Goal: Task Accomplishment & Management: Manage account settings

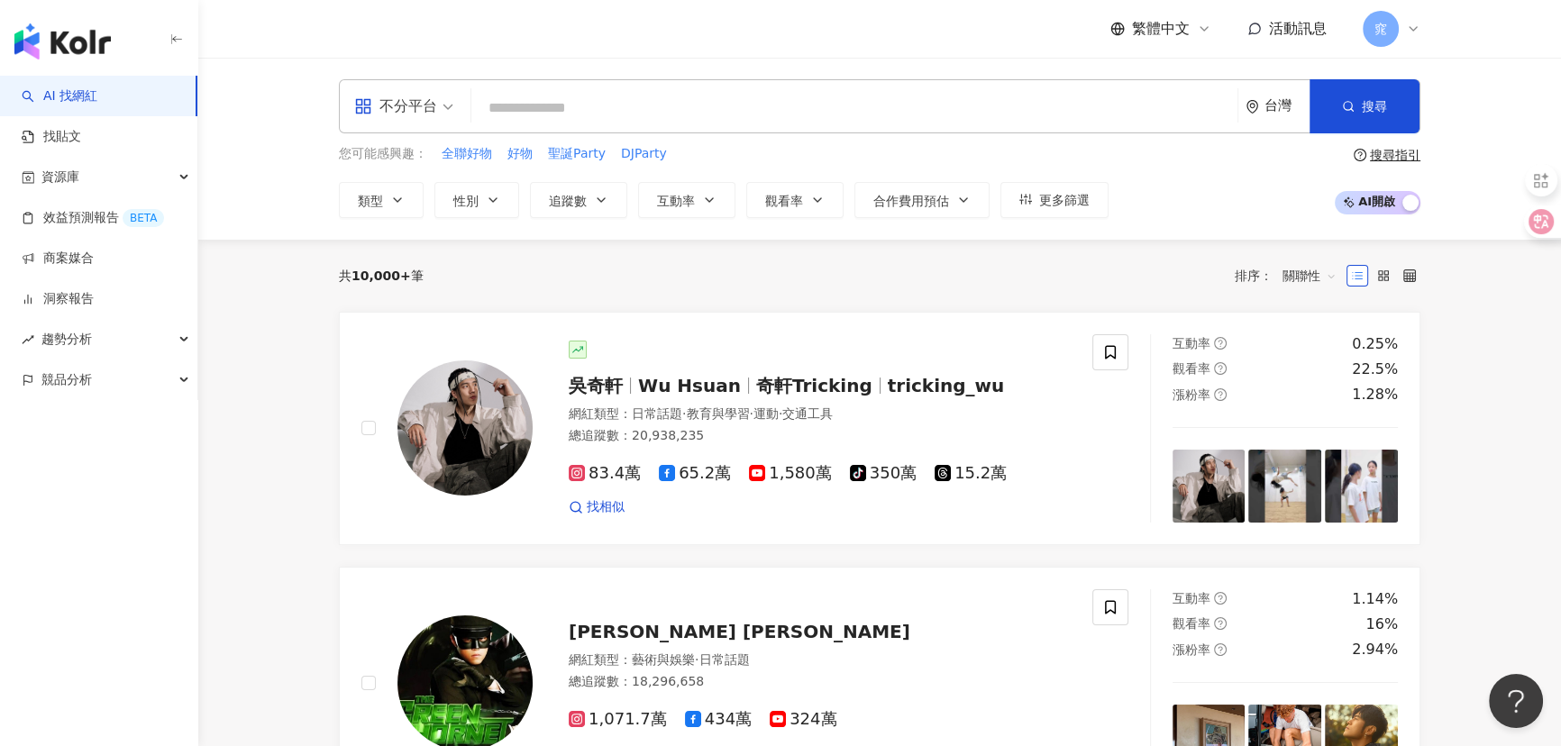
click at [1409, 26] on icon at bounding box center [1413, 29] width 14 height 14
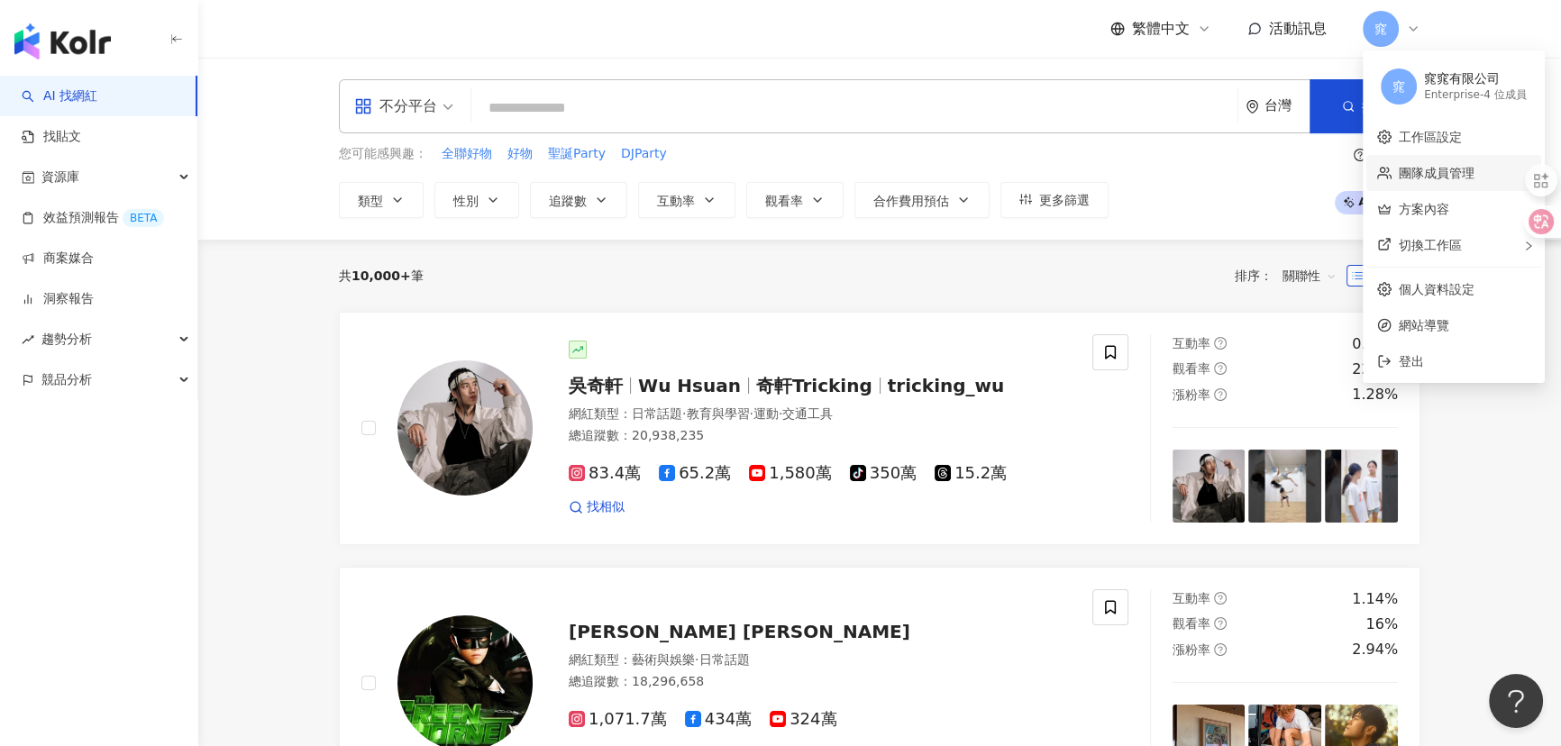
click at [1432, 169] on link "團隊成員管理" at bounding box center [1436, 173] width 76 height 14
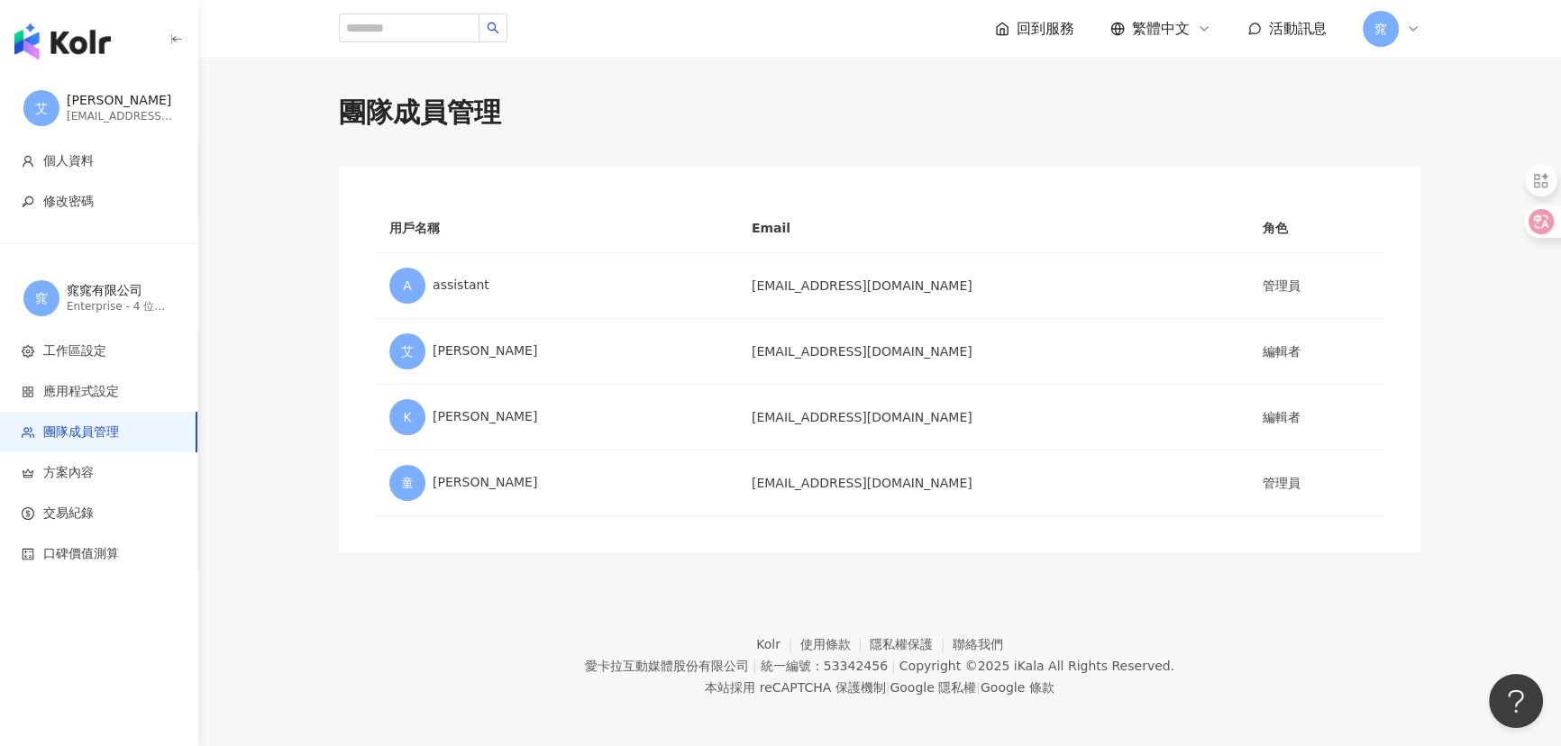
click at [1413, 34] on icon at bounding box center [1413, 29] width 14 height 14
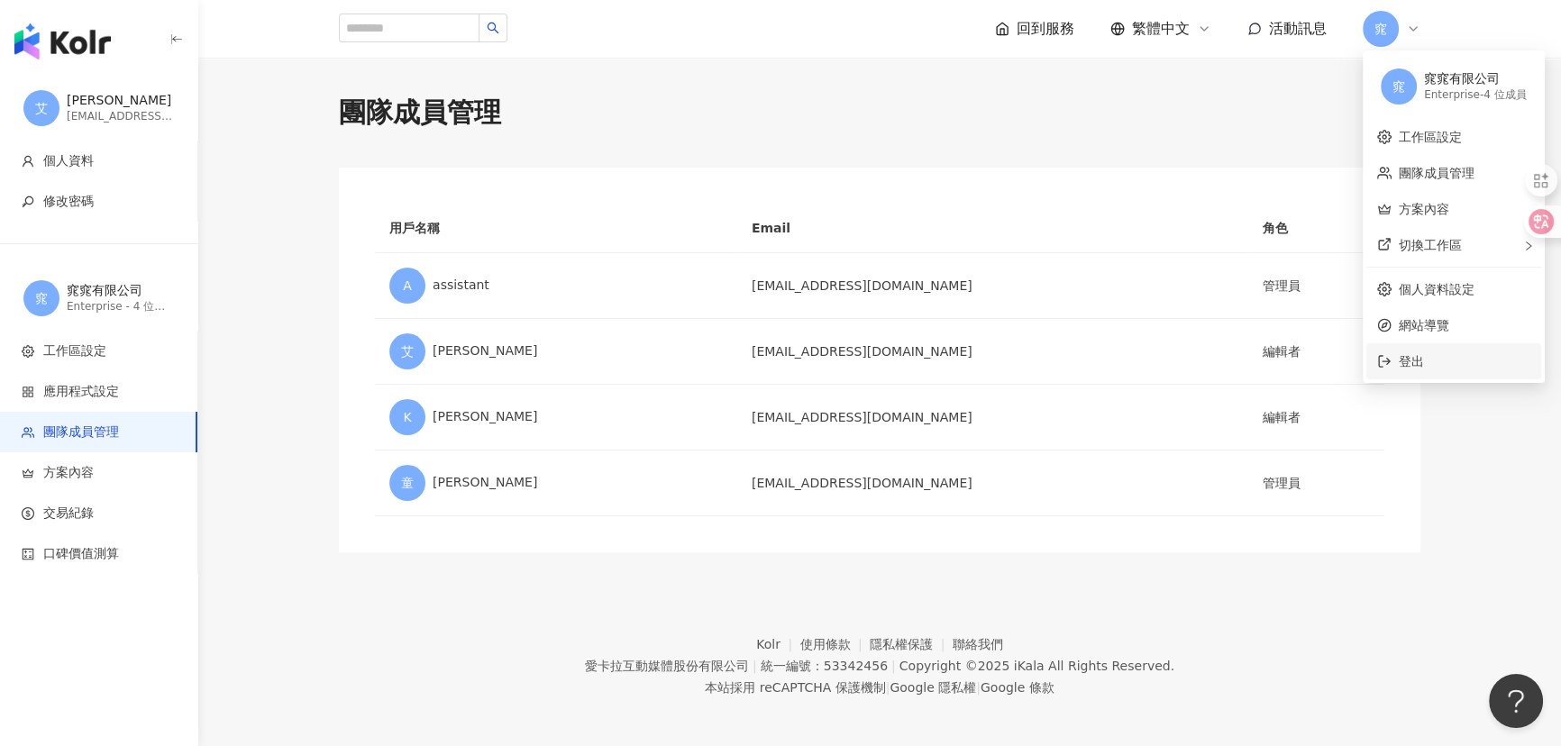
click at [1398, 360] on span "登出" at bounding box center [1410, 361] width 25 height 14
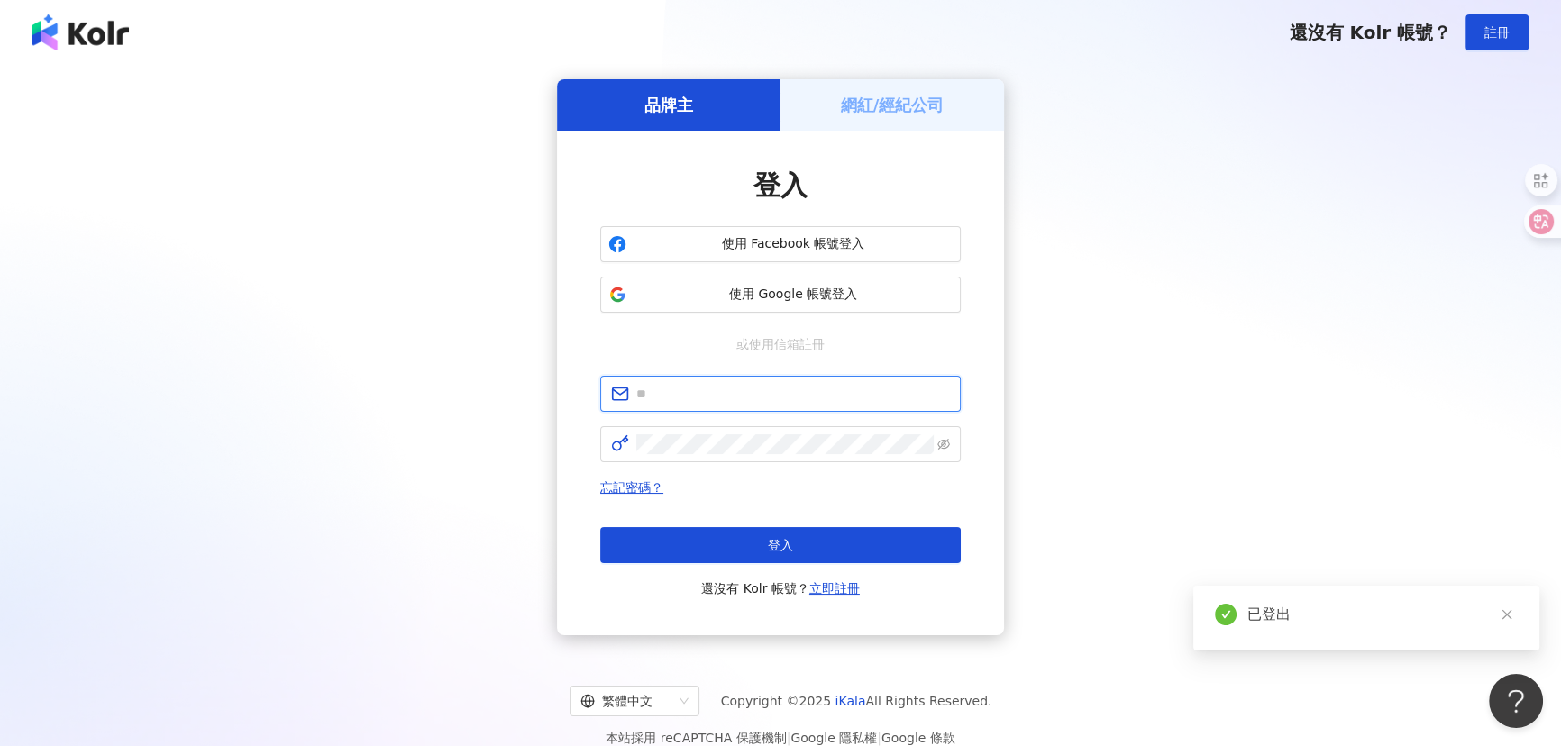
type input "**********"
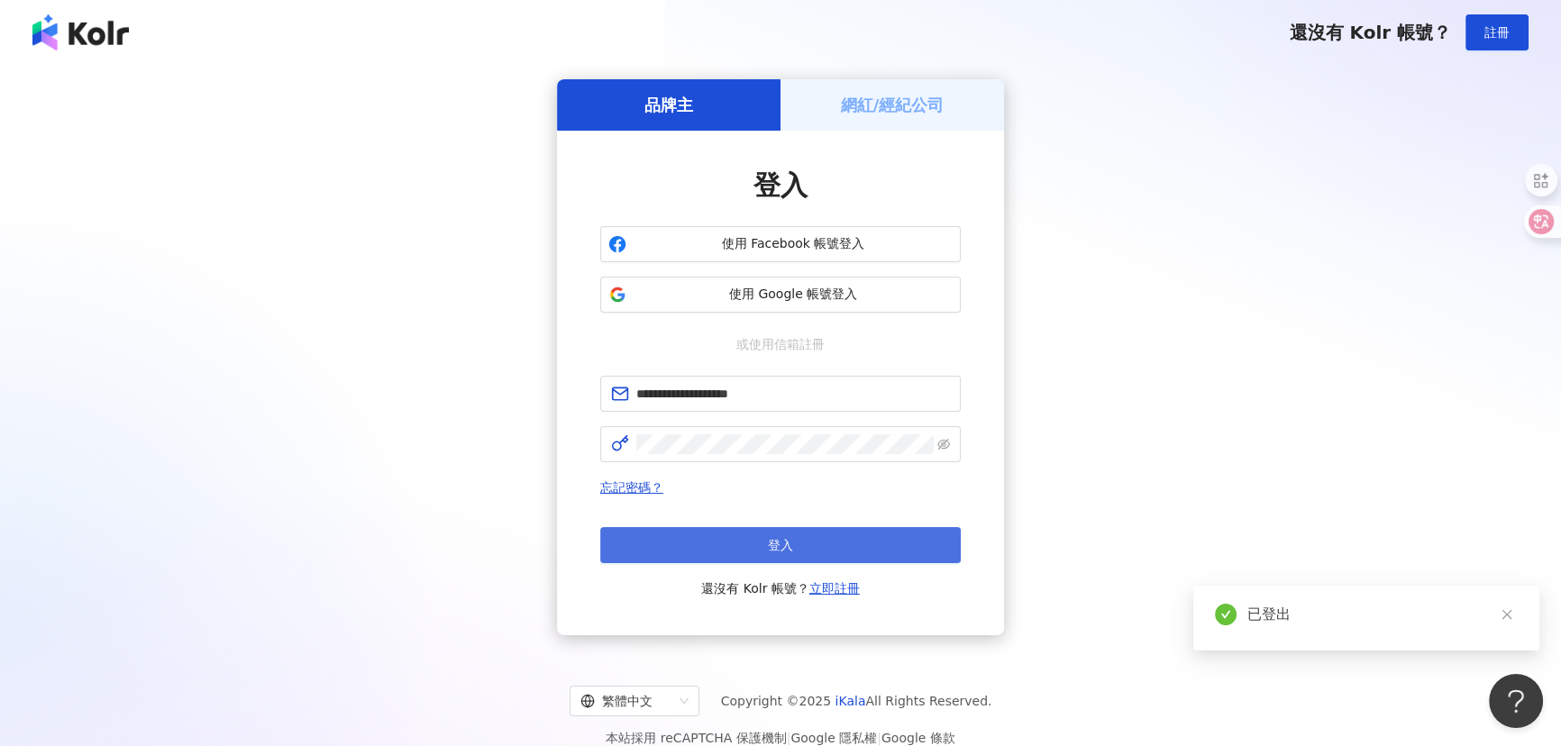
click at [725, 530] on button "登入" at bounding box center [780, 545] width 360 height 36
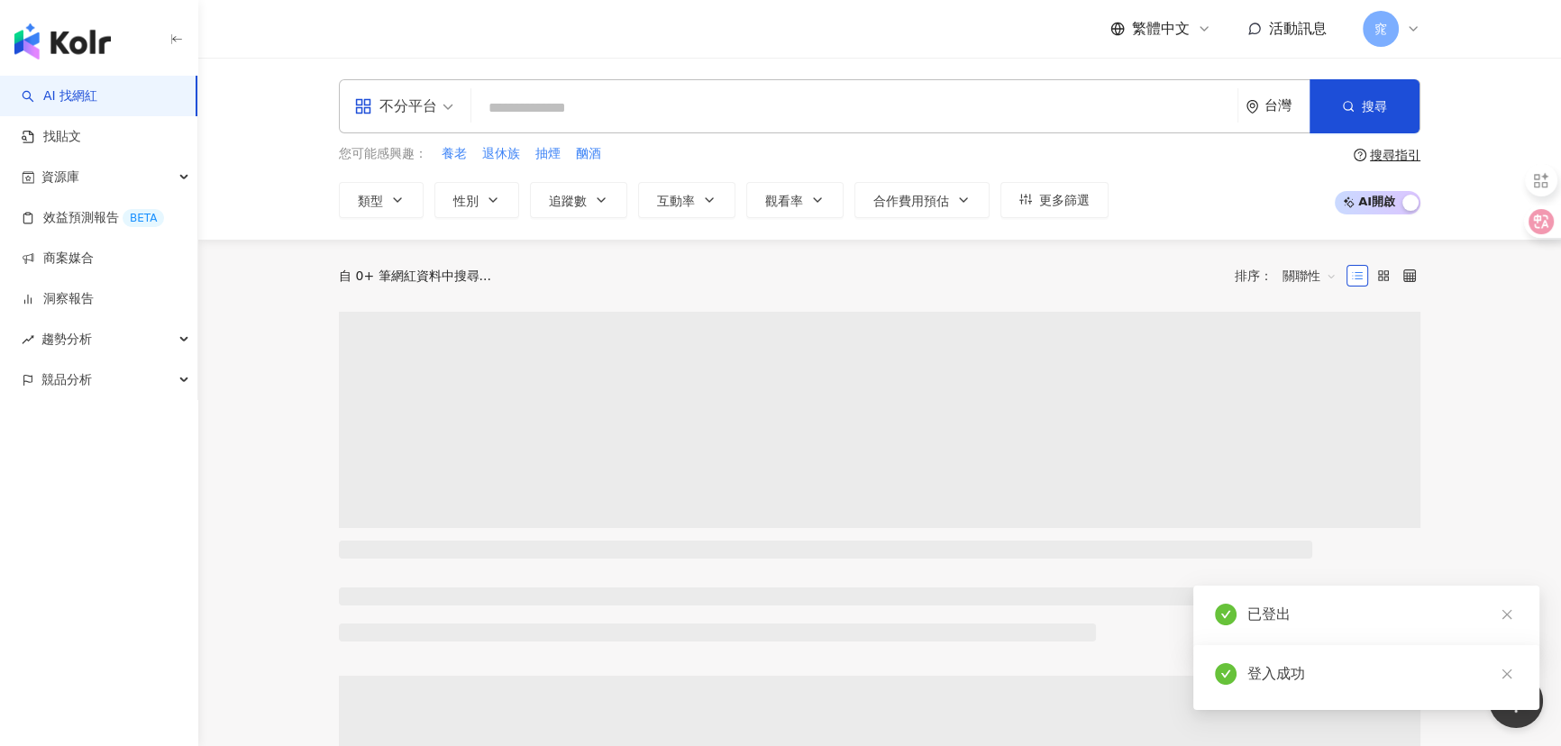
click at [1406, 25] on icon at bounding box center [1413, 29] width 14 height 14
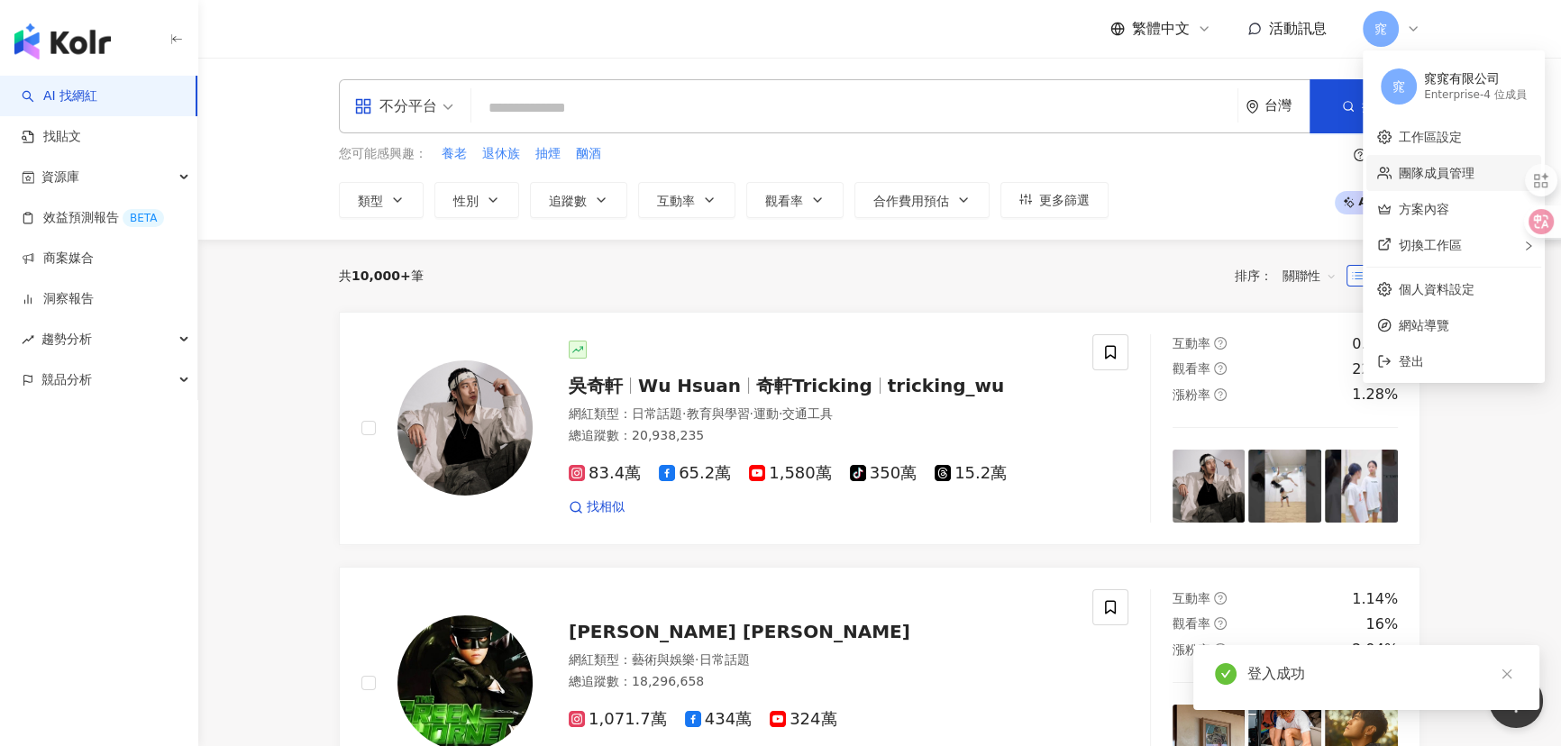
click at [1442, 166] on link "團隊成員管理" at bounding box center [1436, 173] width 76 height 14
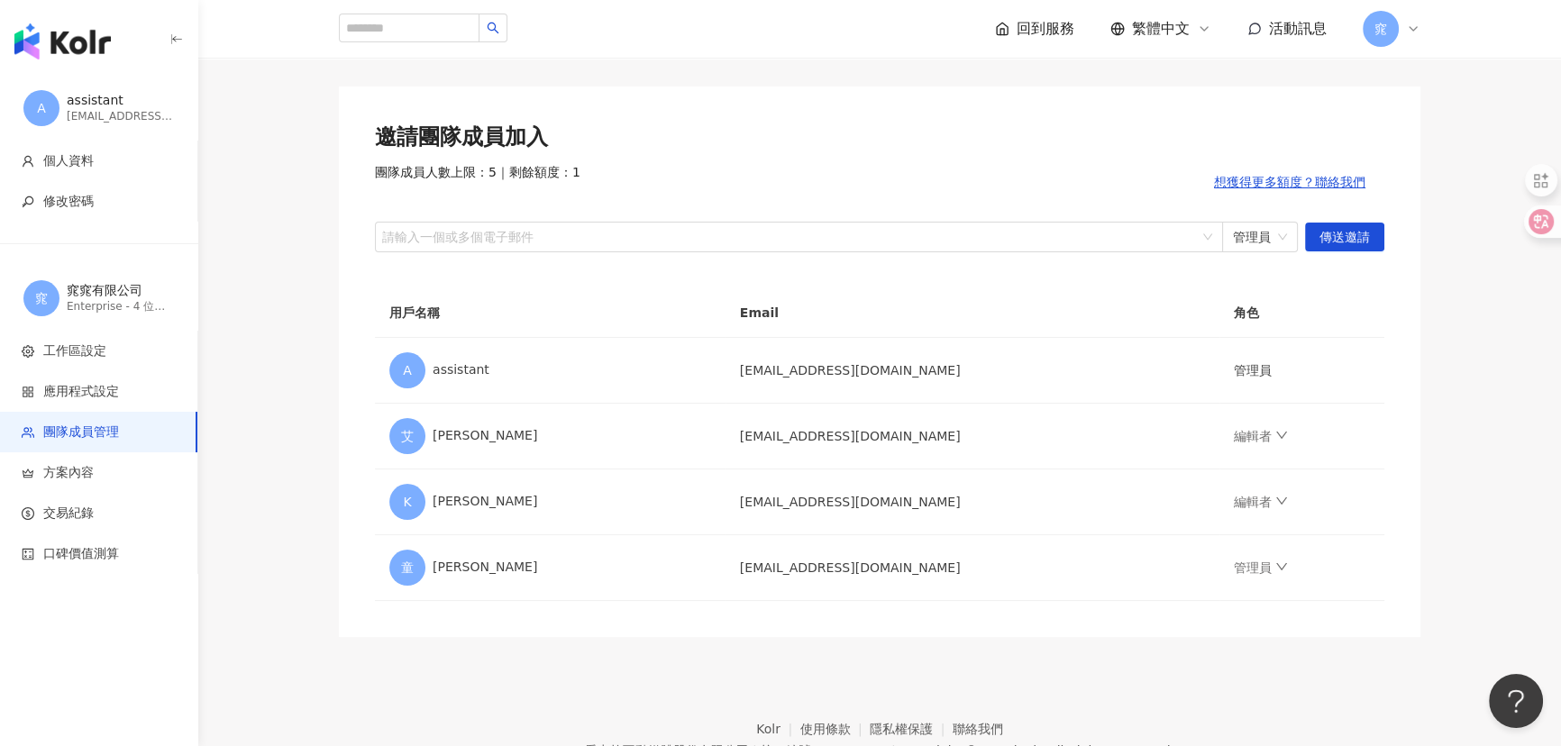
scroll to position [81, 0]
click at [1072, 232] on div at bounding box center [789, 237] width 822 height 14
click at [785, 230] on div at bounding box center [789, 237] width 822 height 14
paste input "**********"
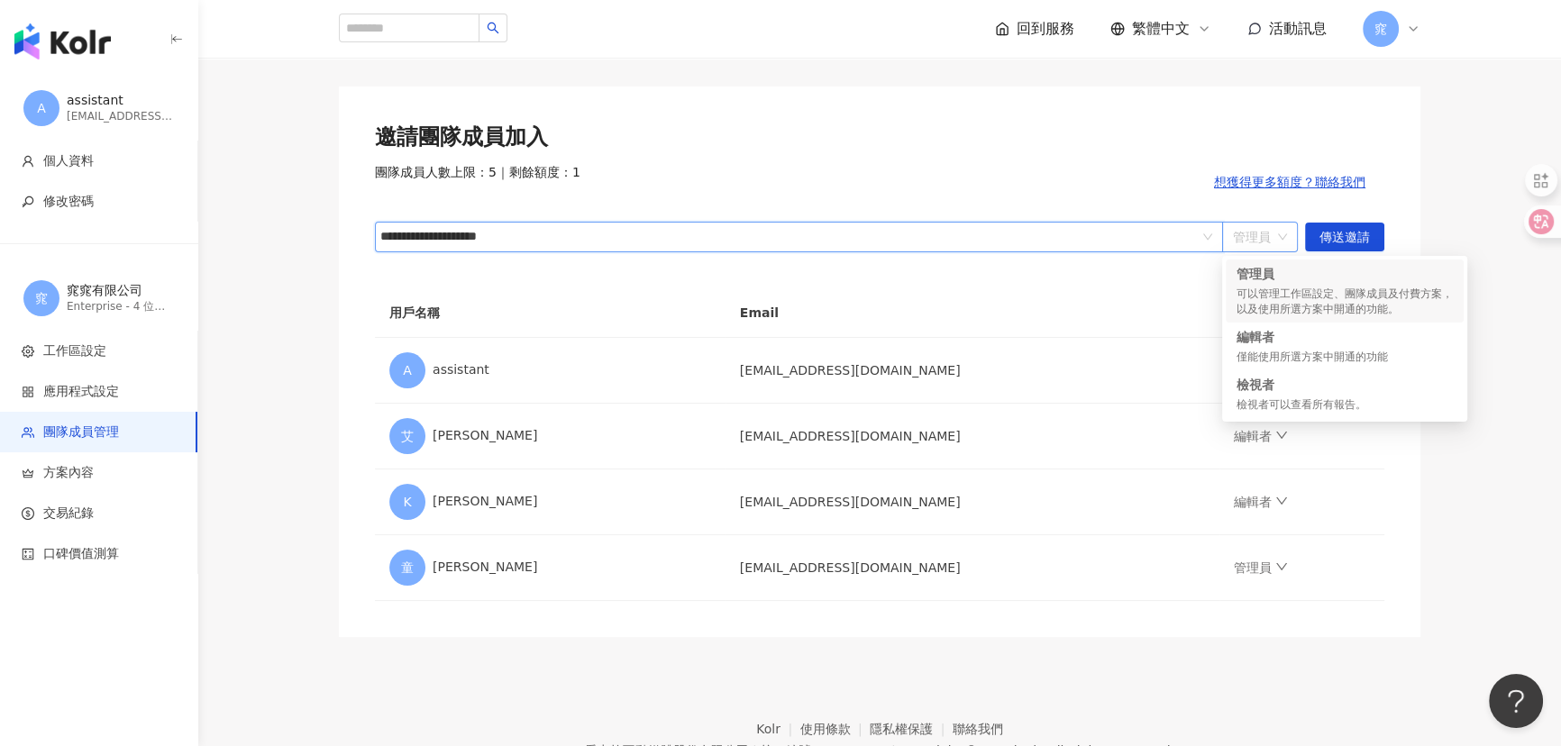
click at [1265, 238] on span "管理員" at bounding box center [1260, 237] width 54 height 29
type input "**********"
click at [1282, 341] on div "編輯者" at bounding box center [1344, 337] width 216 height 18
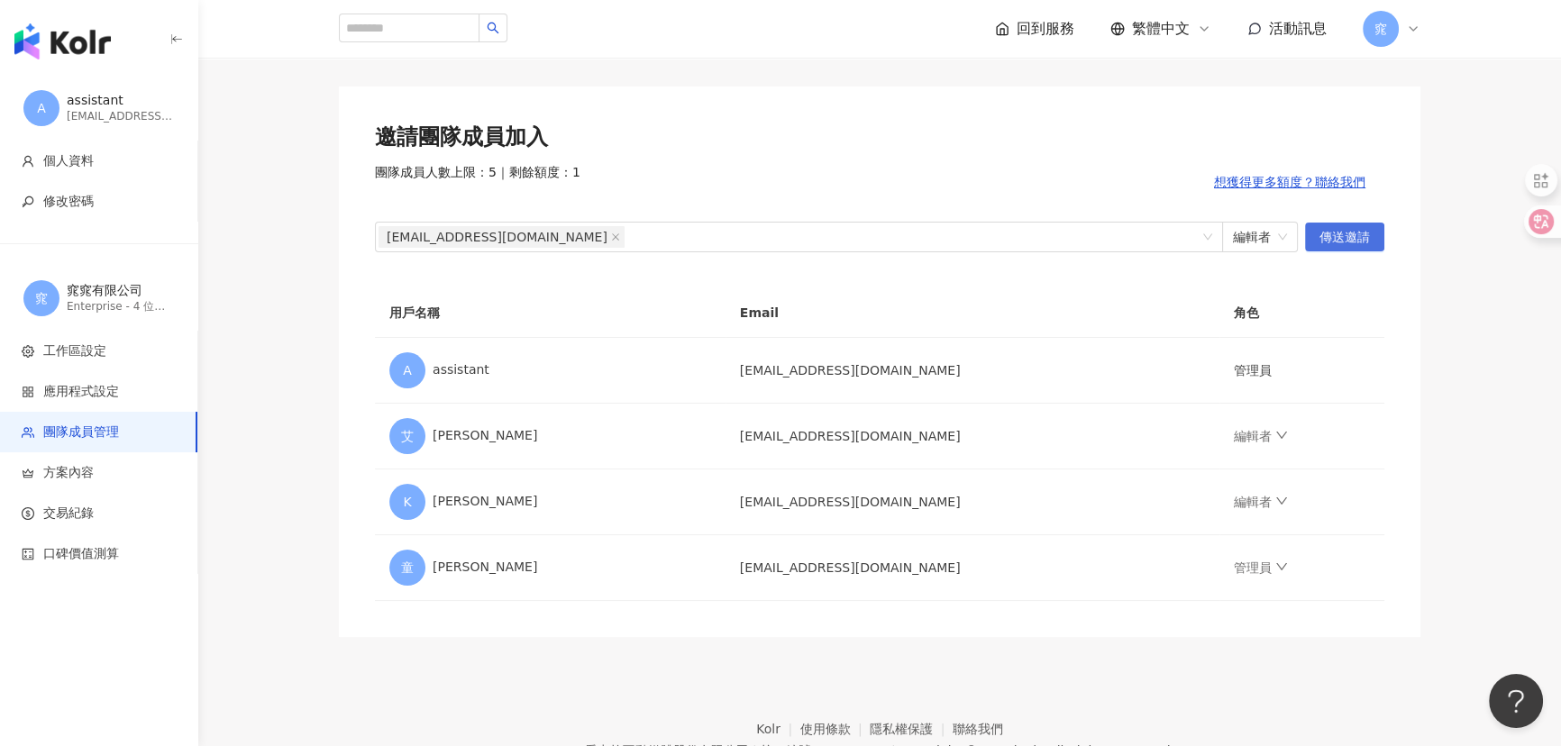
click at [1356, 233] on span "傳送邀請" at bounding box center [1344, 237] width 50 height 29
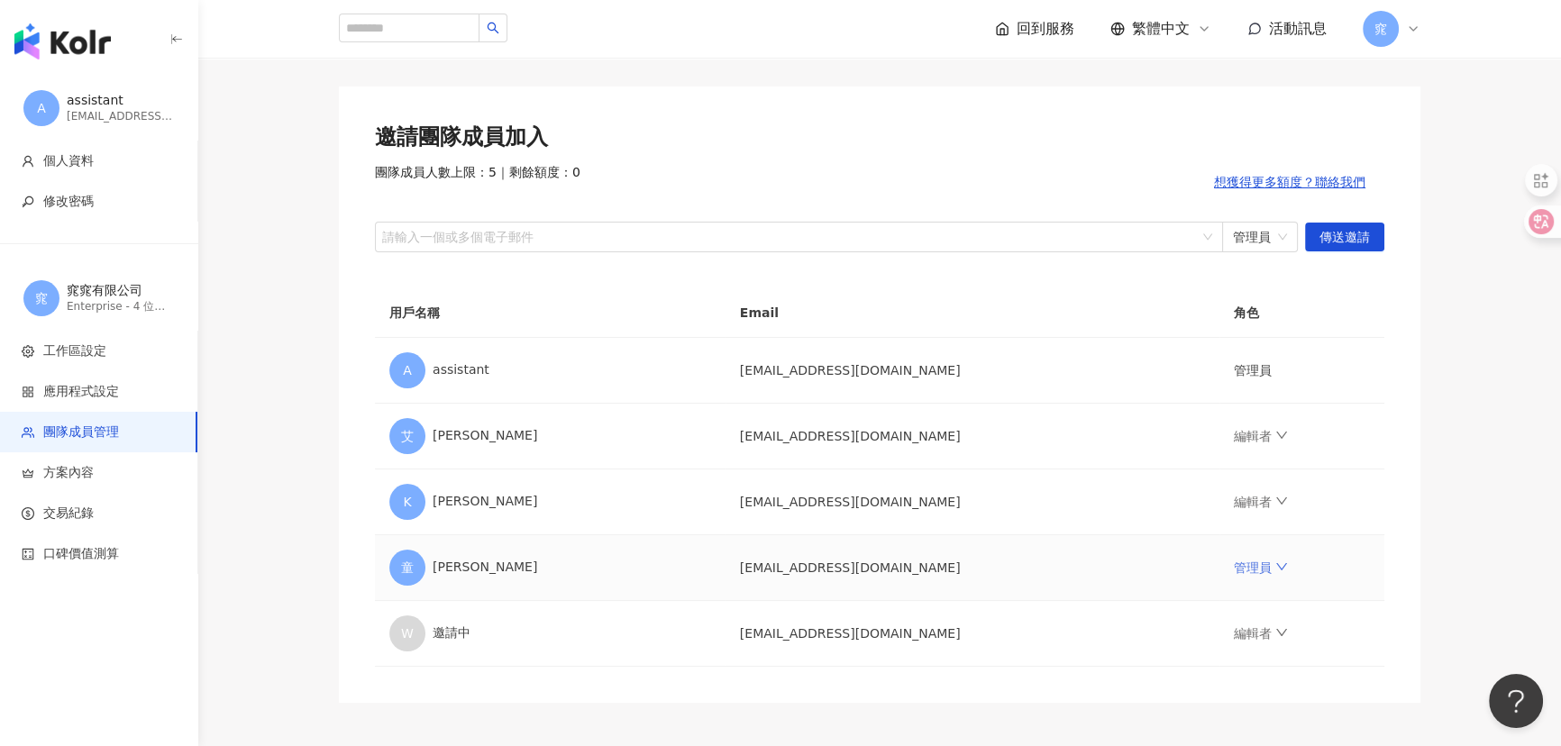
click at [1275, 566] on icon "down" at bounding box center [1281, 566] width 13 height 13
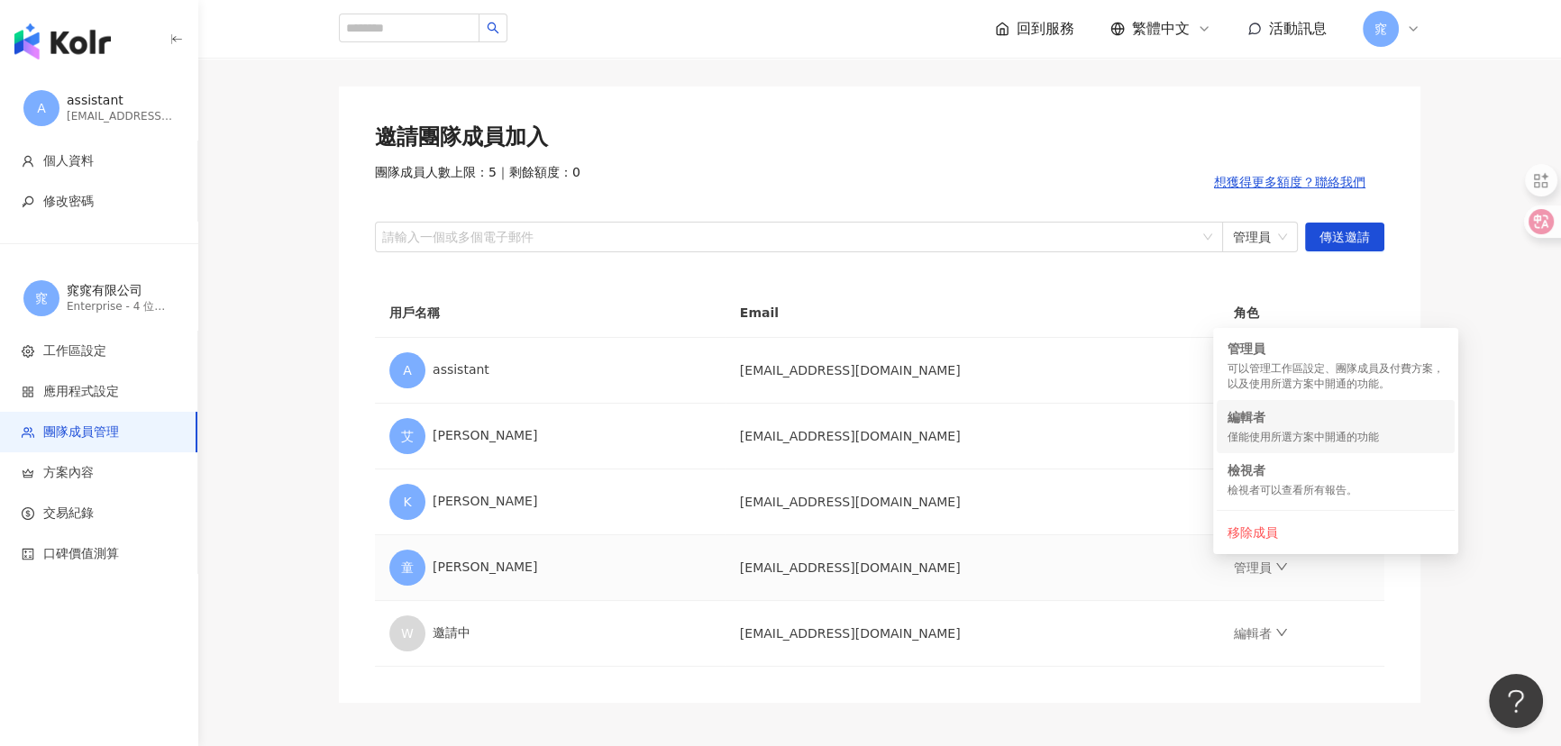
click at [1265, 430] on div "僅能使用所選方案中開通的功能" at bounding box center [1335, 437] width 216 height 15
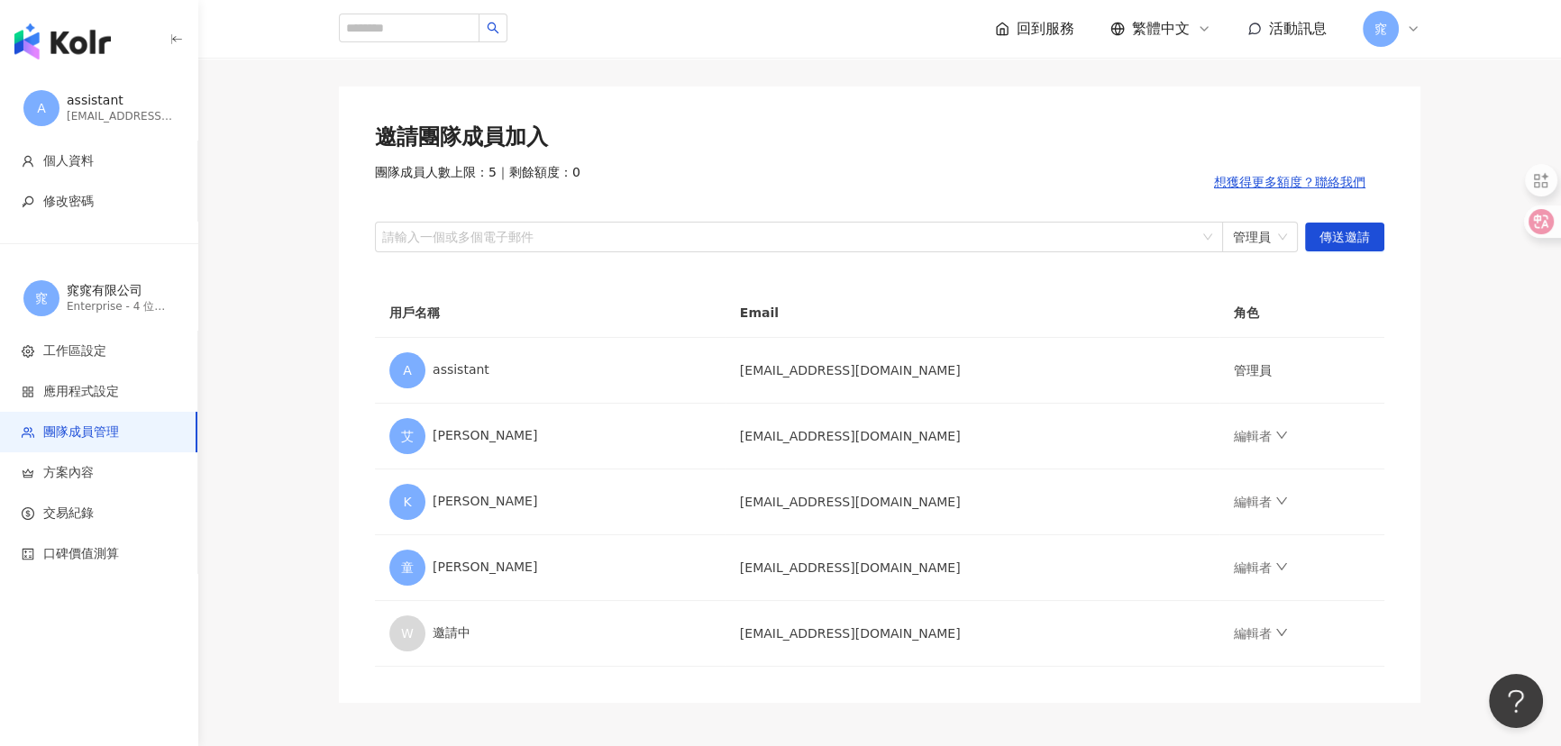
click at [1456, 537] on main "團隊成員管理 邀請團隊成員加入 團隊成員人數上限：5 ｜ 剩餘額度：0 想獲得更多額度？聯絡我們 請輸入一個或多個電子郵件 管理員 傳送邀請 用戶名稱 Ema…" at bounding box center [879, 358] width 1362 height 690
